Goal: Transaction & Acquisition: Purchase product/service

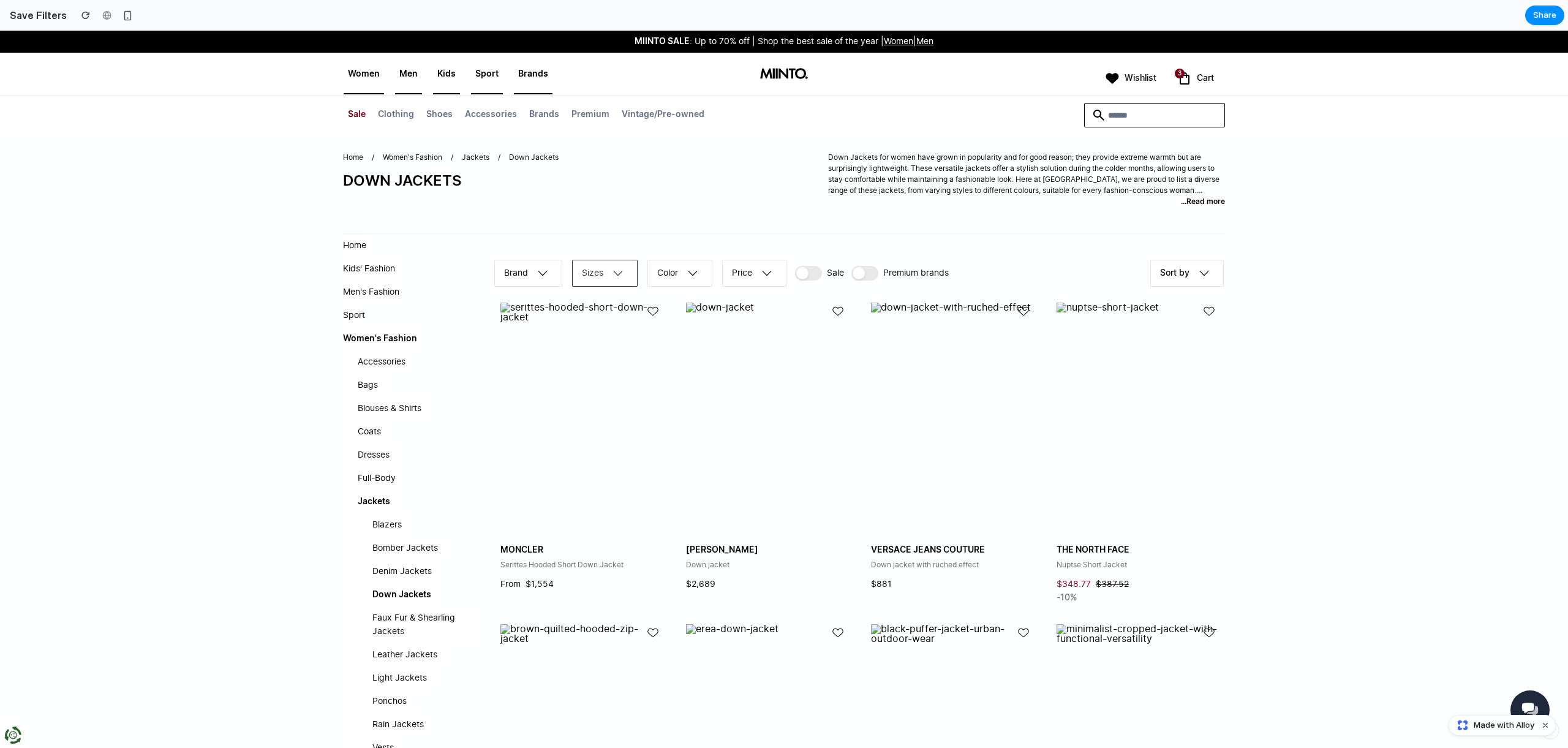
click at [604, 279] on button "Sizes" at bounding box center [605, 273] width 68 height 29
click at [606, 387] on li "M" at bounding box center [623, 386] width 101 height 19
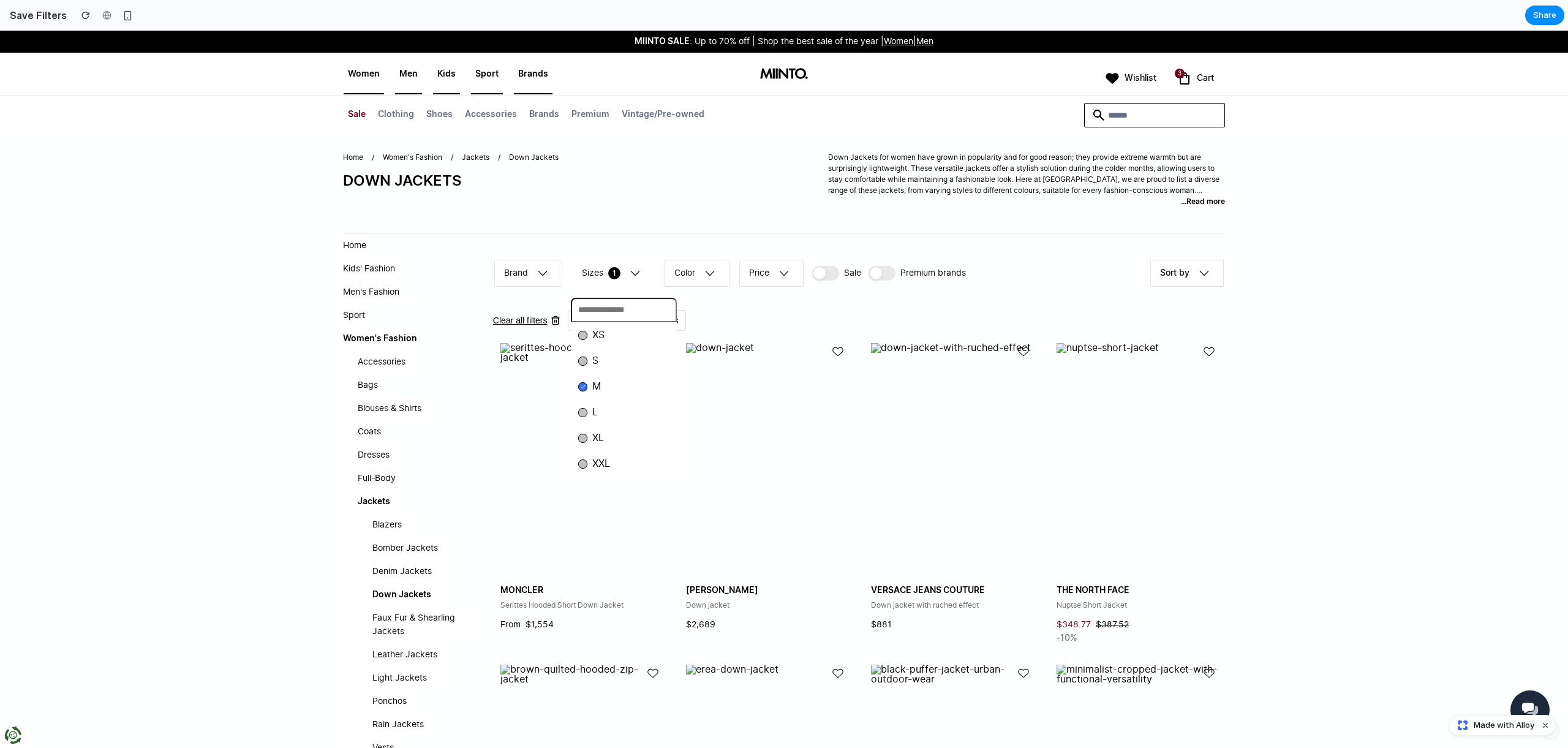
click at [719, 326] on div "XS S M L XL XXL" at bounding box center [784, 389] width 1568 height 717
click at [678, 321] on button "Save filters" at bounding box center [650, 321] width 74 height 22
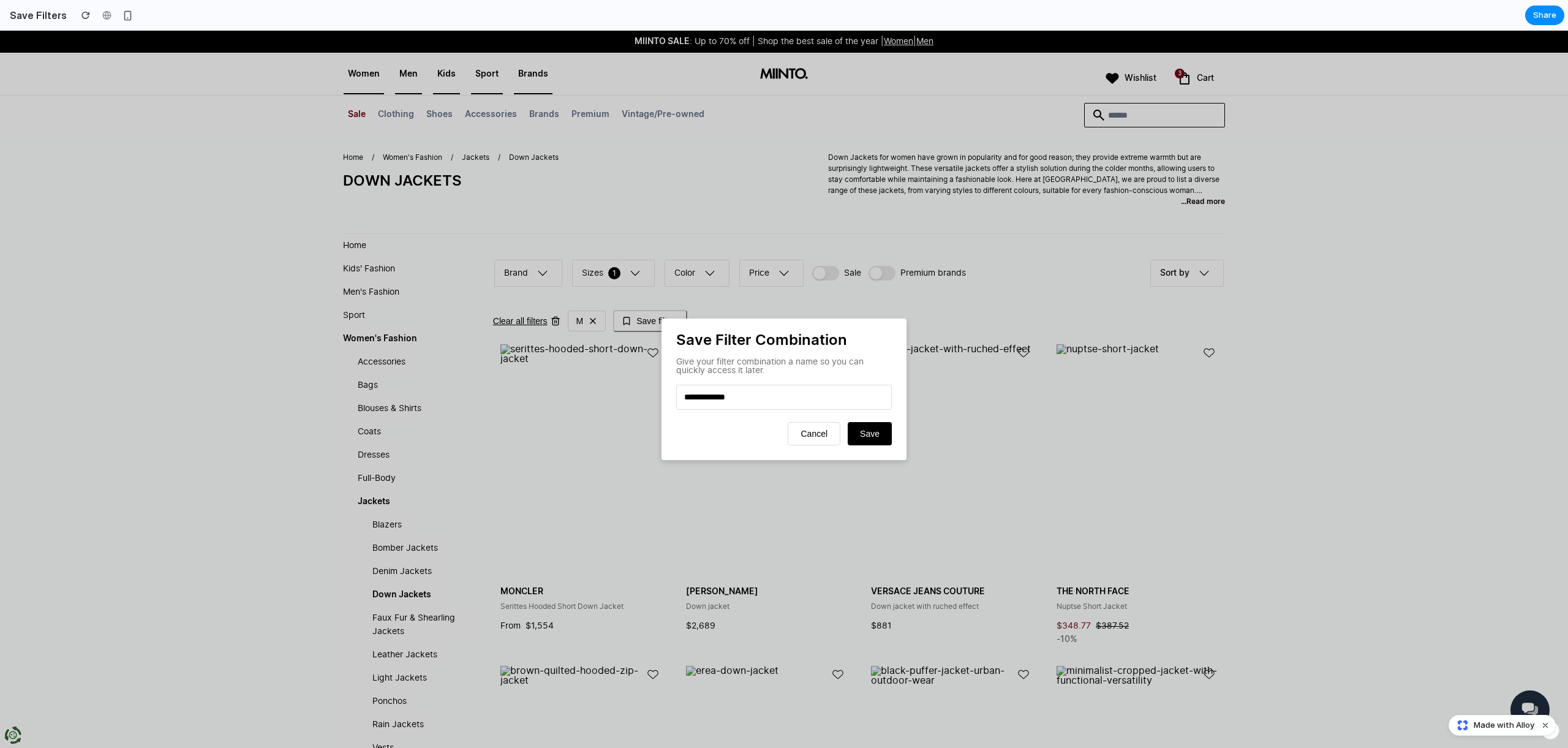
type input "**********"
drag, startPoint x: 888, startPoint y: 449, endPoint x: 887, endPoint y: 443, distance: 6.1
click at [888, 445] on button "Save" at bounding box center [869, 434] width 44 height 23
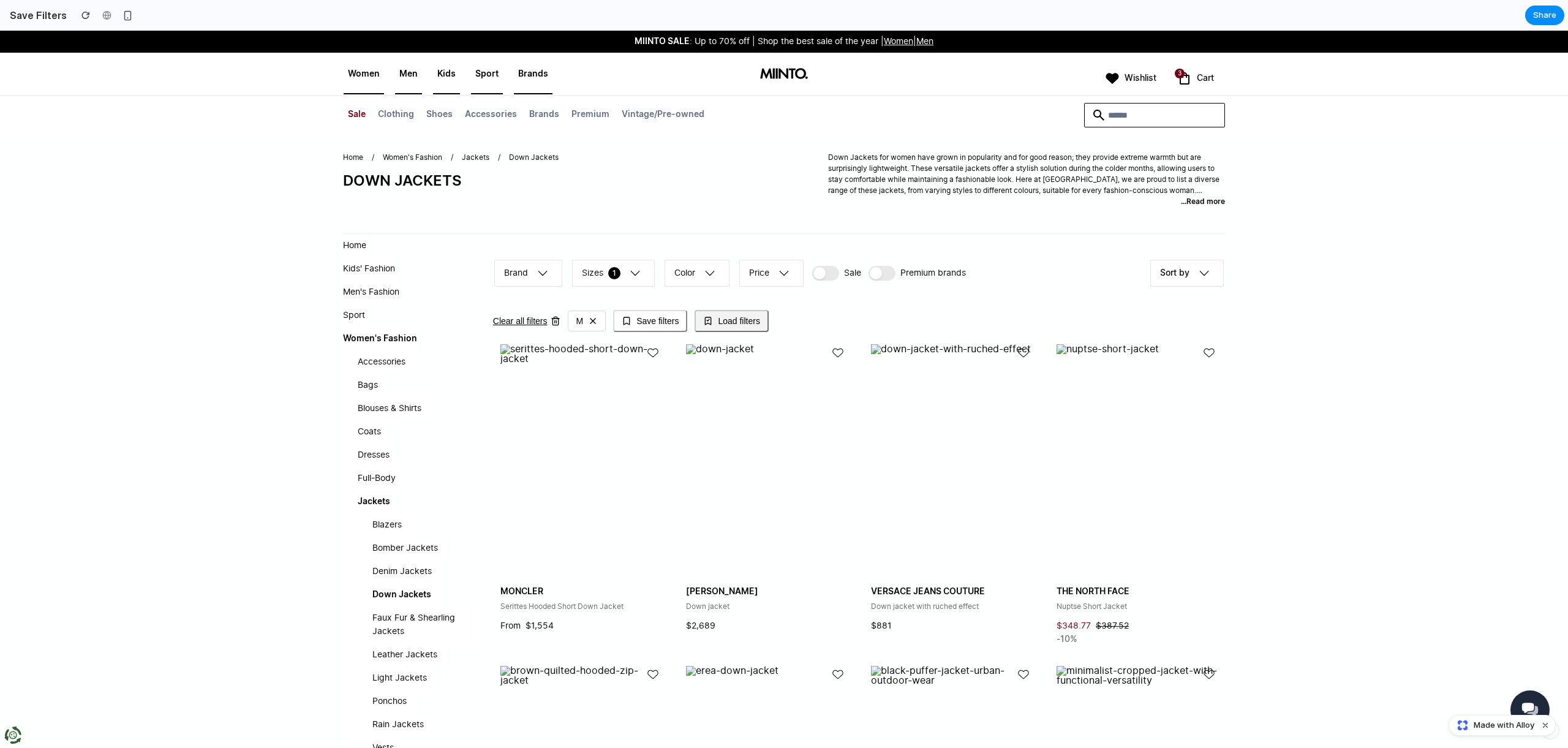
click at [718, 327] on button "Load filters" at bounding box center [732, 321] width 74 height 22
click at [1178, 76] on span "3" at bounding box center [1179, 73] width 10 height 10
click at [1190, 75] on icon at bounding box center [1184, 78] width 15 height 15
